Goal: Find specific page/section: Find specific page/section

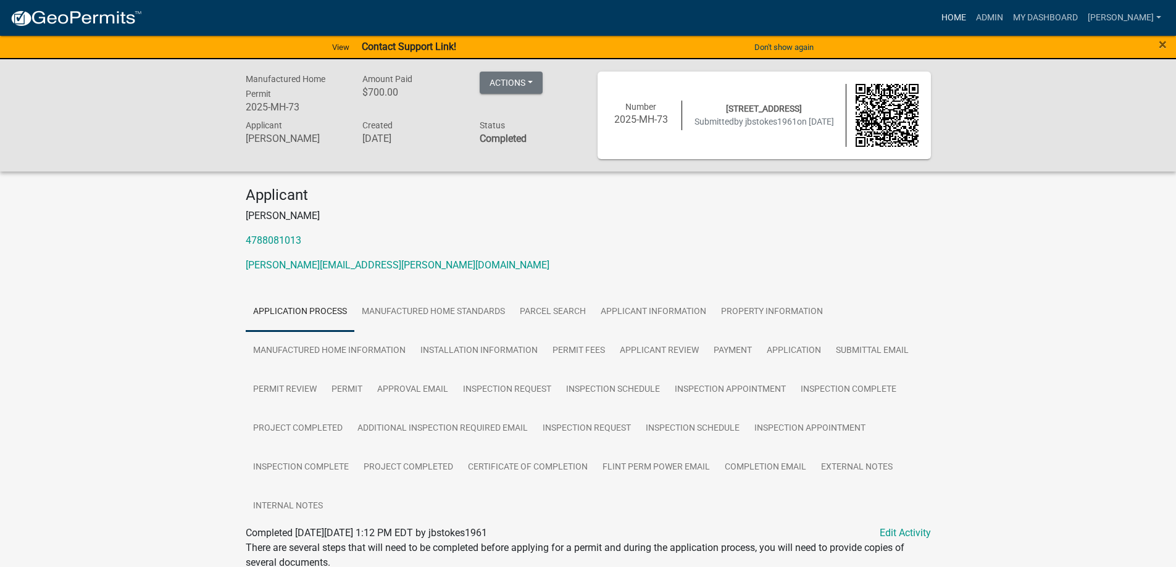
click at [971, 16] on link "Home" at bounding box center [953, 17] width 35 height 23
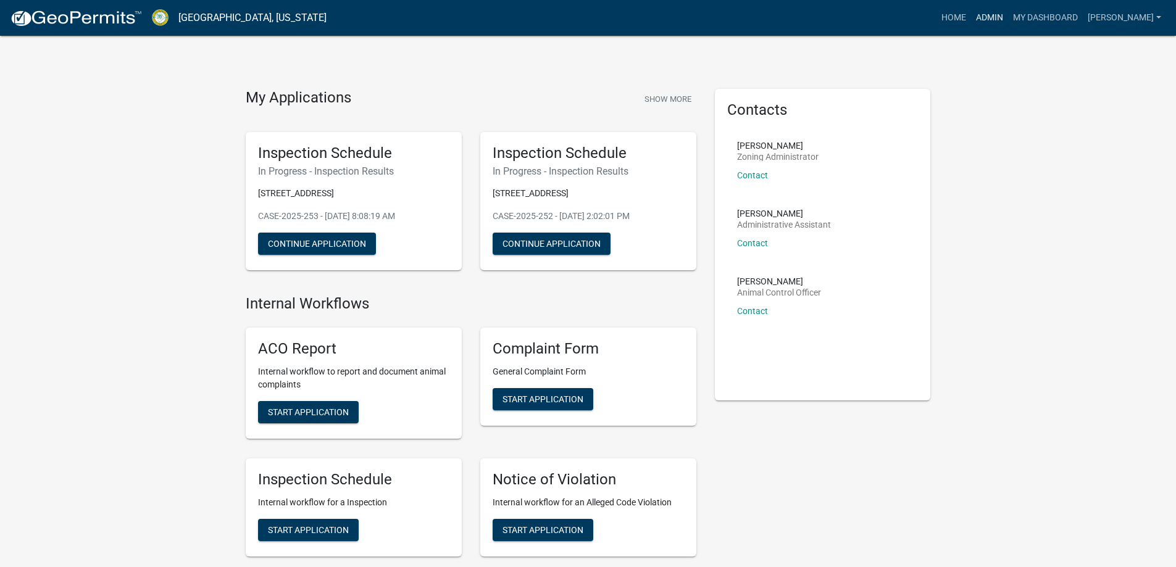
click at [1008, 26] on link "Admin" at bounding box center [989, 17] width 37 height 23
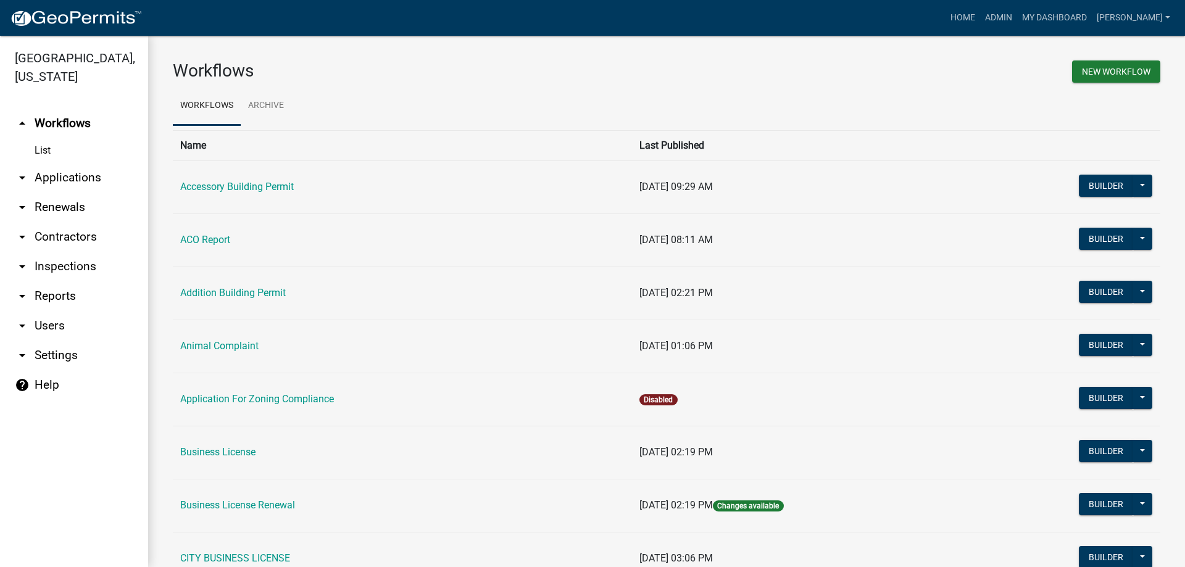
click at [94, 204] on link "arrow_drop_down Renewals" at bounding box center [74, 208] width 148 height 30
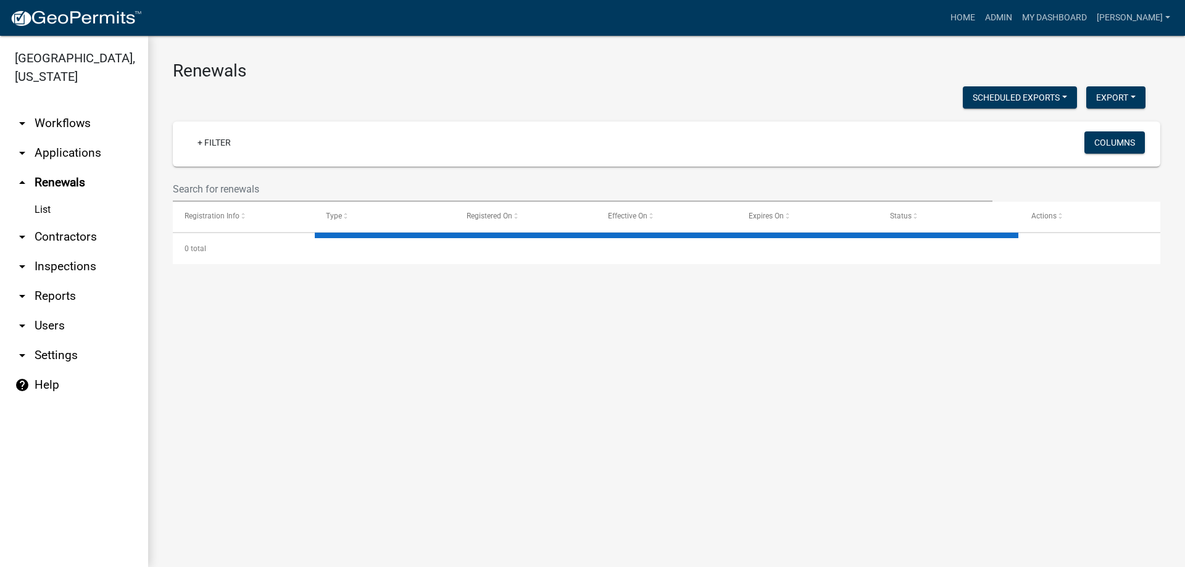
click at [88, 164] on link "arrow_drop_down Applications" at bounding box center [74, 153] width 148 height 30
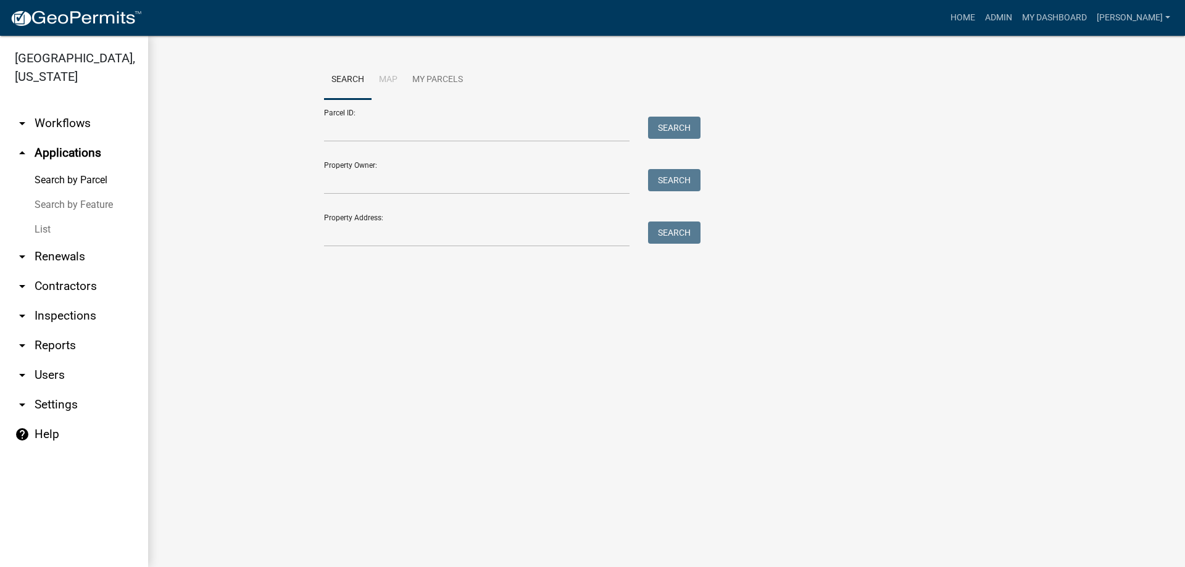
click at [59, 222] on link "List" at bounding box center [74, 229] width 148 height 25
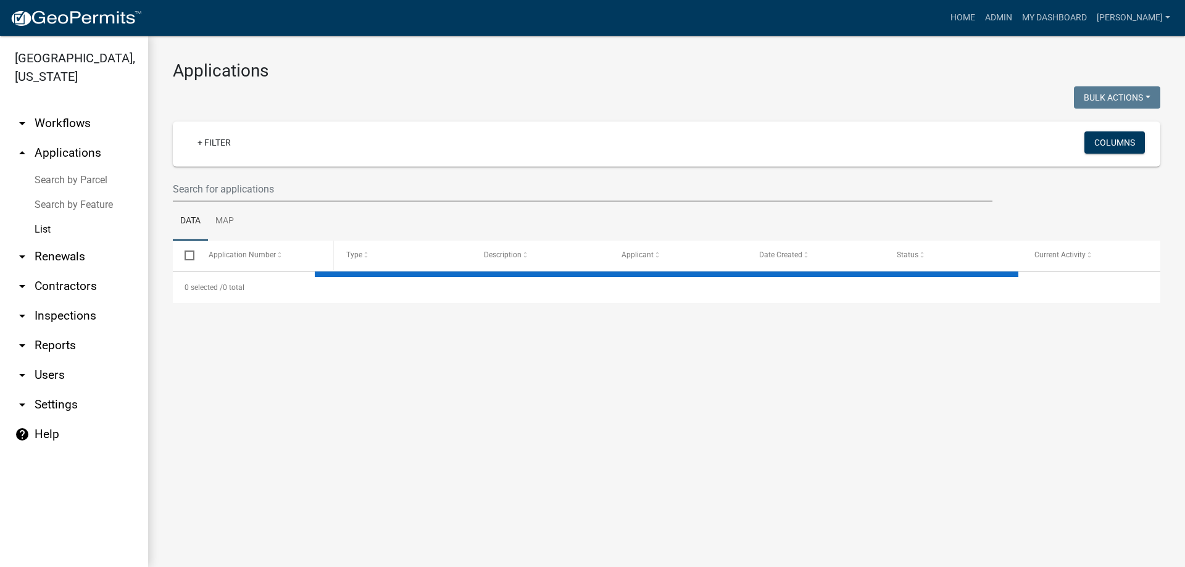
select select "3: 100"
